Goal: Task Accomplishment & Management: Use online tool/utility

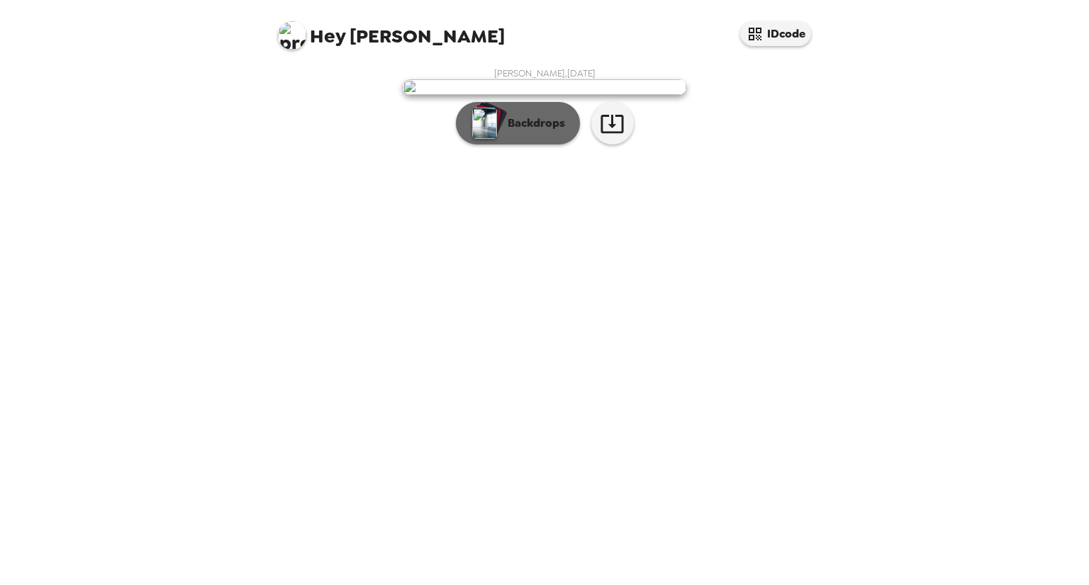
click at [539, 132] on p "Backdrops" at bounding box center [532, 123] width 65 height 17
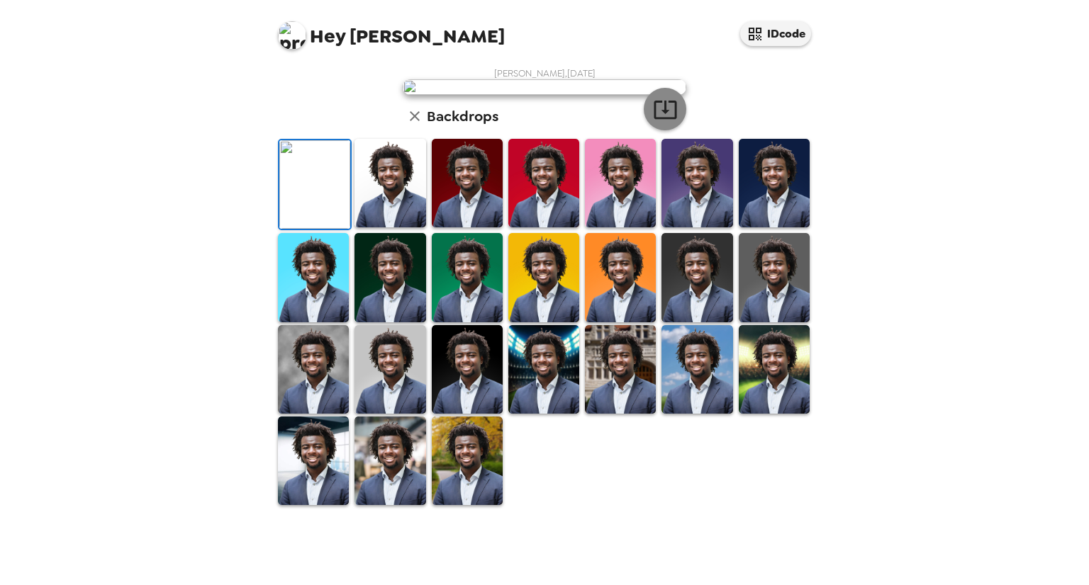
click at [655, 122] on icon "button" at bounding box center [665, 109] width 25 height 25
